Goal: Task Accomplishment & Management: Manage account settings

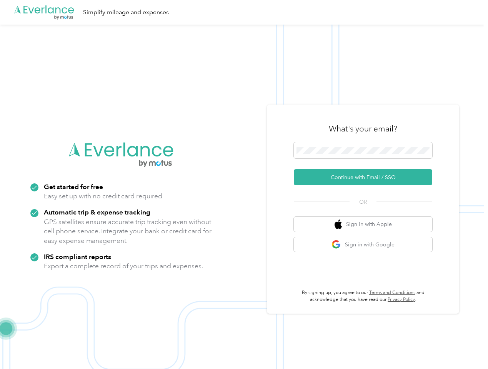
click at [244, 185] on img at bounding box center [242, 209] width 484 height 369
click at [244, 12] on div ".cls-1 { fill: #00adee; } .cls-2 { fill: #fff; } .cls-3 { fill: #707372; } .cls…" at bounding box center [242, 12] width 484 height 25
click at [366, 177] on button "Continue with Email / SSO" at bounding box center [363, 177] width 138 height 16
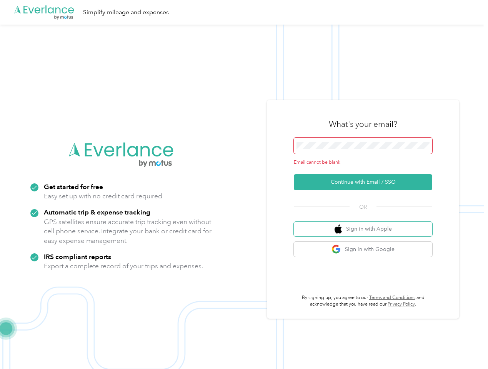
click at [366, 224] on button "Sign in with Apple" at bounding box center [363, 229] width 138 height 15
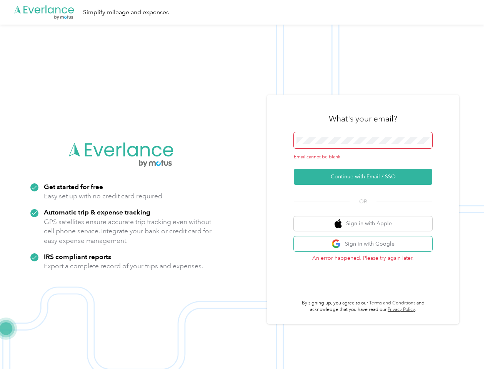
click at [366, 245] on button "Sign in with Google" at bounding box center [363, 244] width 138 height 15
